Goal: Transaction & Acquisition: Subscribe to service/newsletter

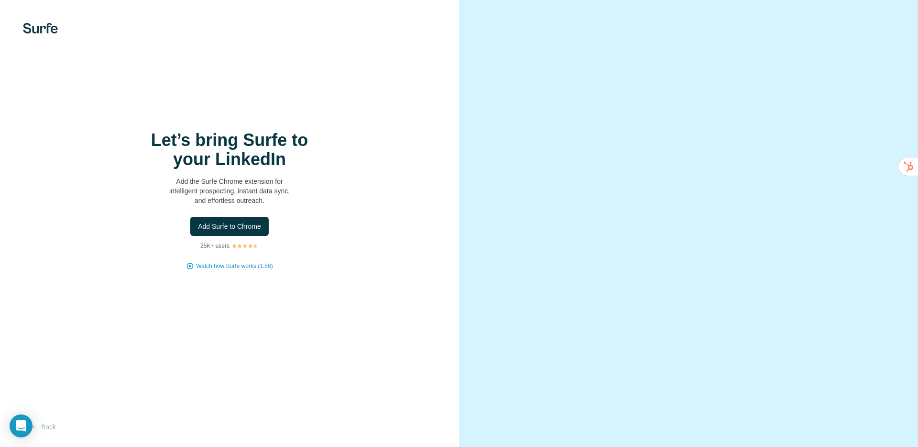
click at [211, 266] on span "Watch how Surfe works (1:58)" at bounding box center [234, 265] width 76 height 9
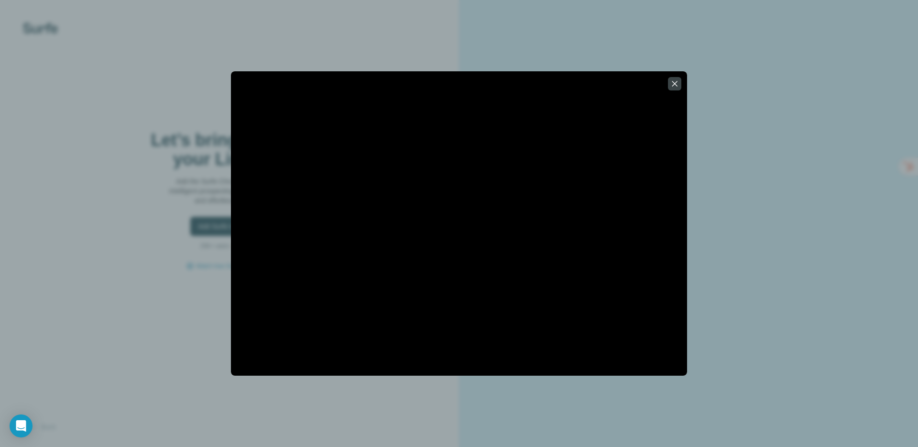
drag, startPoint x: 672, startPoint y: 85, endPoint x: 714, endPoint y: 100, distance: 45.1
click at [672, 85] on icon "button" at bounding box center [675, 84] width 10 height 10
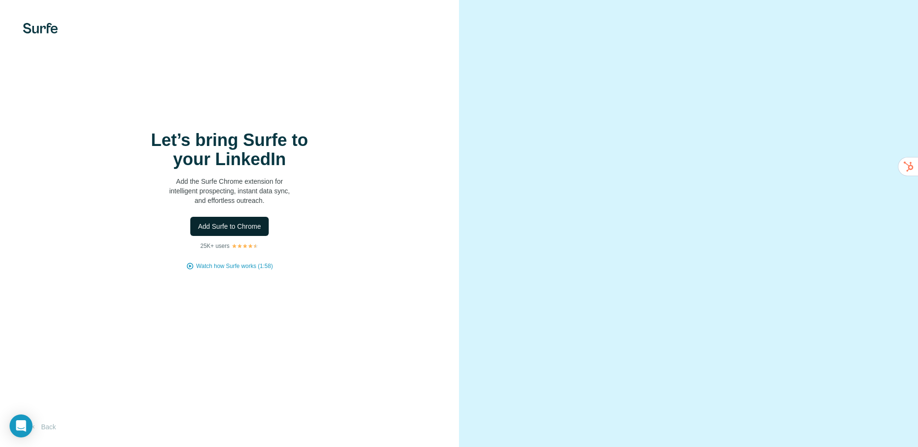
click at [237, 220] on button "Add Surfe to Chrome" at bounding box center [229, 226] width 78 height 19
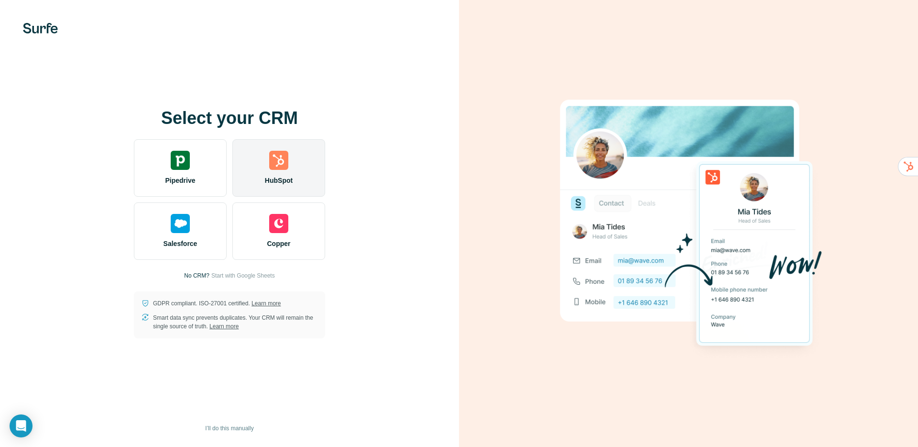
click at [274, 159] on img at bounding box center [278, 160] width 19 height 19
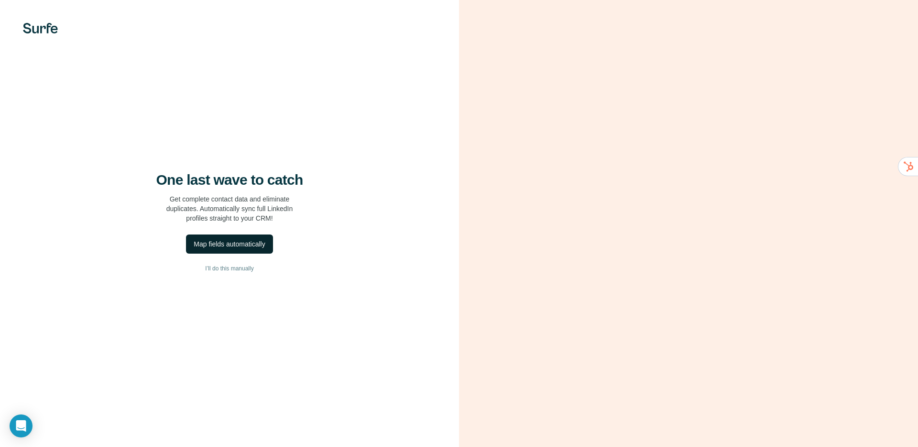
click at [214, 246] on div "Map fields automatically" at bounding box center [229, 244] width 71 height 10
